Goal: Transaction & Acquisition: Purchase product/service

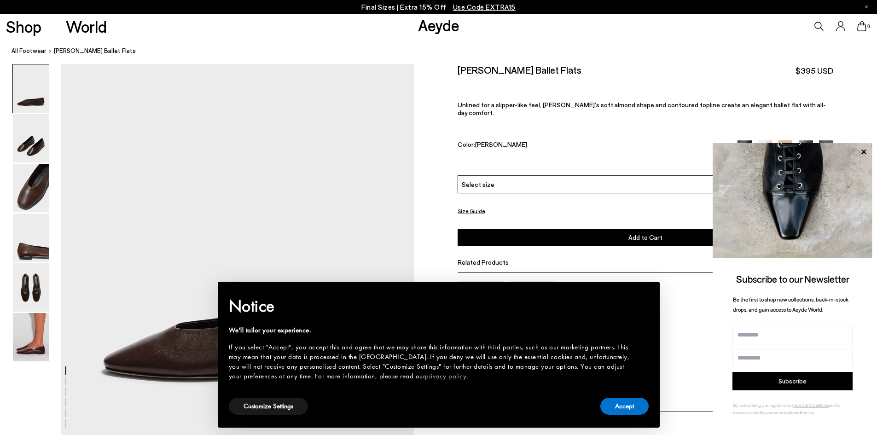
click at [480, 4] on span "Use Code EXTRA15" at bounding box center [484, 7] width 63 height 8
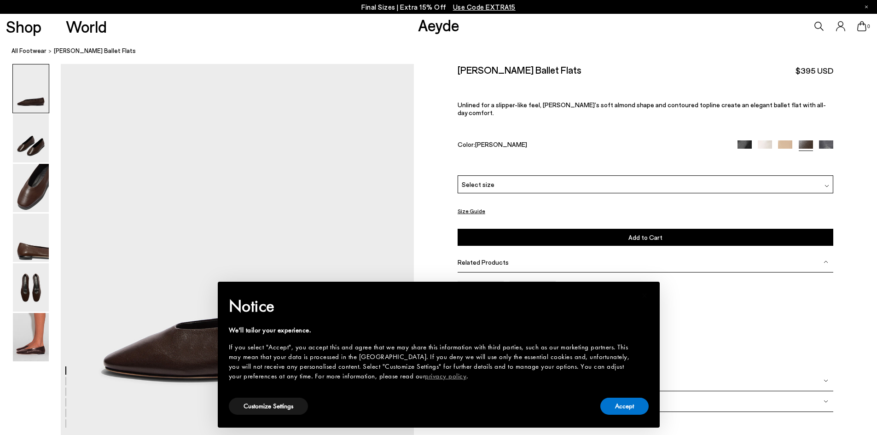
drag, startPoint x: 579, startPoint y: 197, endPoint x: 585, endPoint y: 165, distance: 31.8
click at [579, 194] on div "Please Select a Color Moka Nappa Black Nappa Creamy Nappa Latte Nappa Moka Napp…" at bounding box center [646, 210] width 376 height 71
click at [585, 165] on div "Kirsten Ballet Flats $395 USD Unlined for a slipper-like feel, Kirsten’s soft a…" at bounding box center [646, 119] width 376 height 111
click at [568, 175] on div "Select size" at bounding box center [646, 184] width 376 height 18
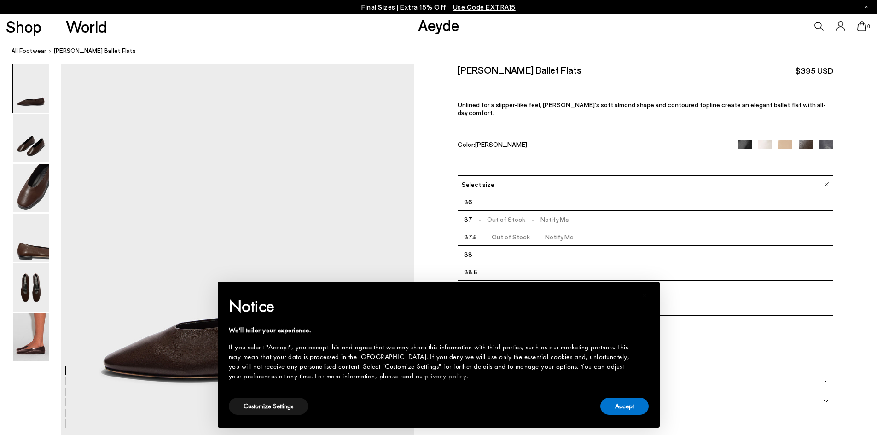
click at [588, 140] on div "Color: Moka Nappa" at bounding box center [592, 145] width 268 height 11
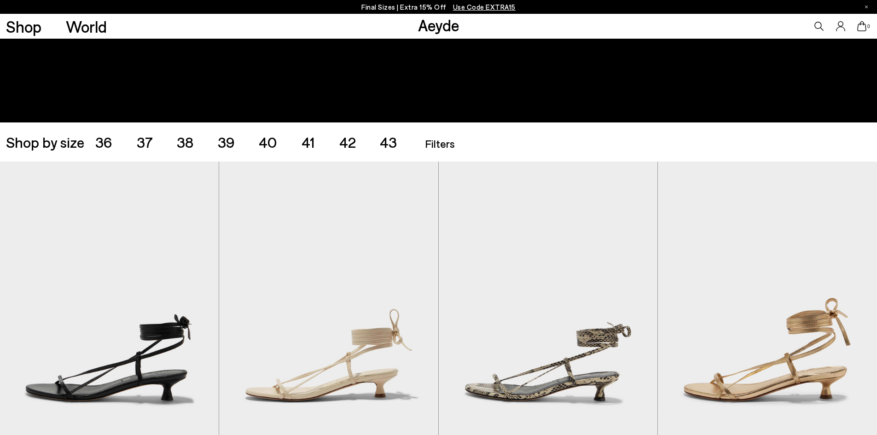
scroll to position [322, 0]
